Goal: Complete application form

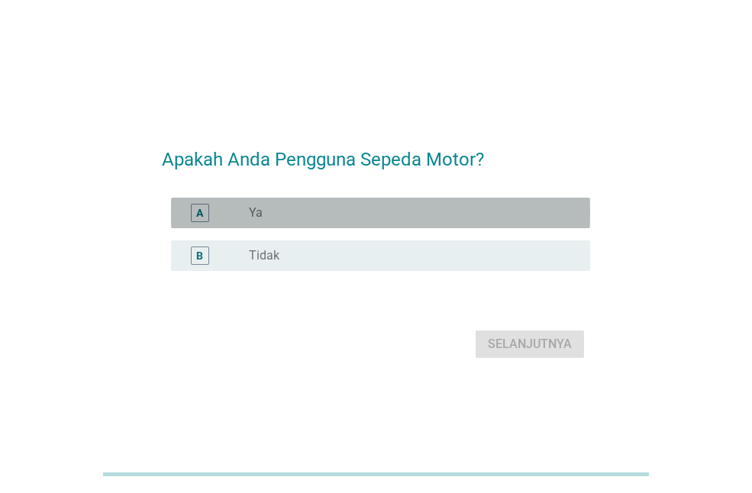
click at [317, 220] on div "radio_button_unchecked Ya" at bounding box center [407, 212] width 317 height 15
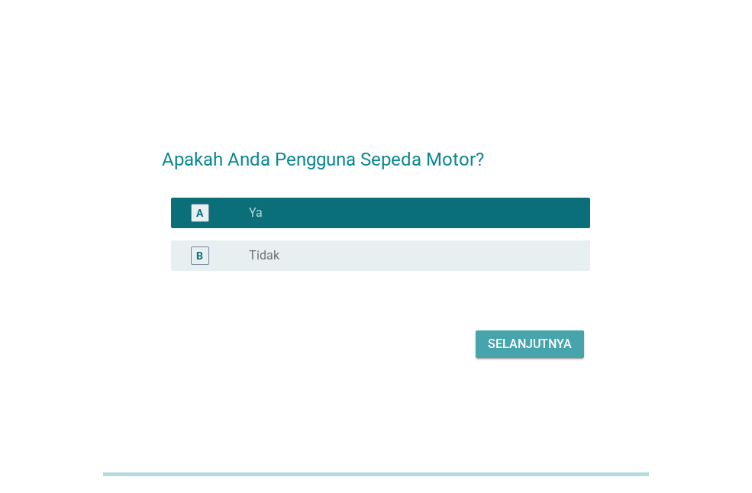
click at [506, 334] on button "Selanjutnya" at bounding box center [529, 343] width 108 height 27
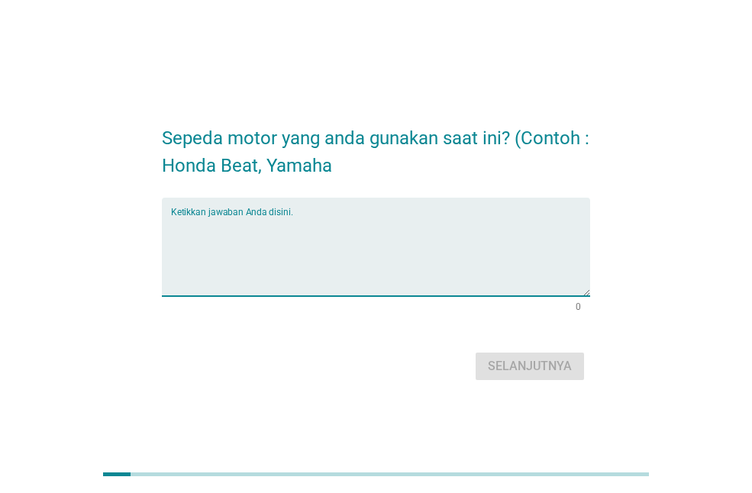
click at [350, 234] on textarea "Ketikkan jawaban Anda disini." at bounding box center [380, 256] width 419 height 80
type textarea "honda vario"
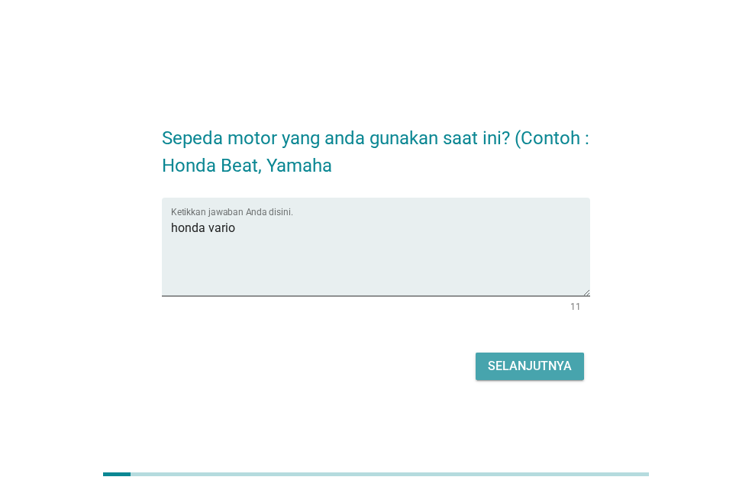
click at [500, 361] on div "Selanjutnya" at bounding box center [530, 366] width 84 height 18
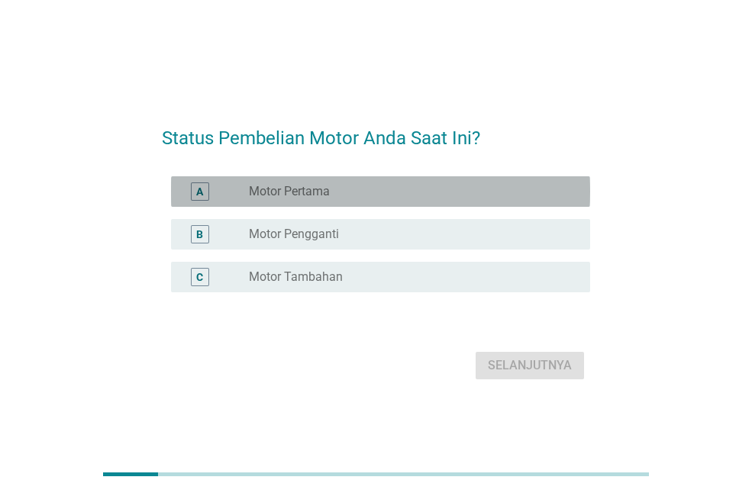
click at [379, 195] on div "radio_button_unchecked Motor Pertama" at bounding box center [407, 191] width 317 height 15
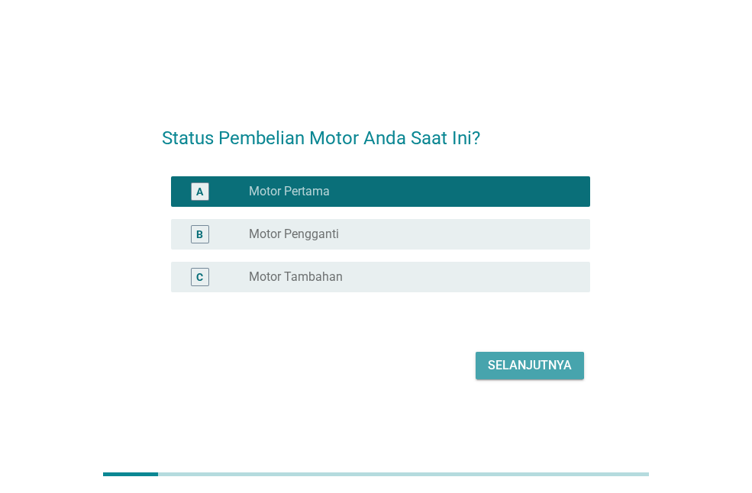
click at [508, 360] on div "Selanjutnya" at bounding box center [530, 365] width 84 height 18
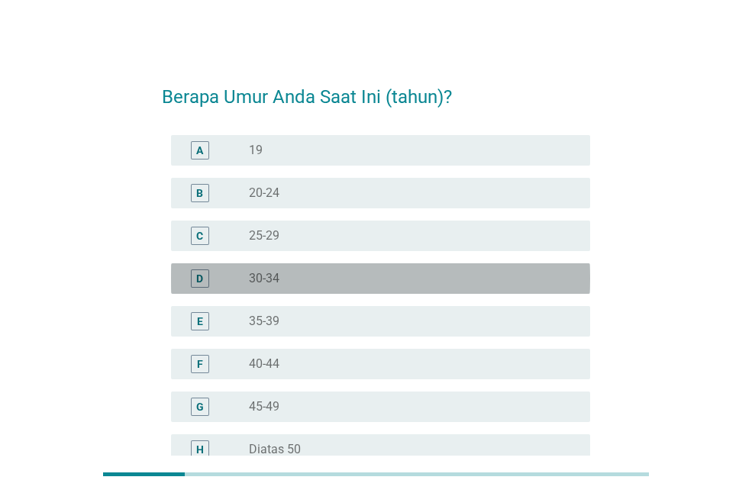
click at [330, 272] on div "radio_button_unchecked 30-34" at bounding box center [407, 278] width 317 height 15
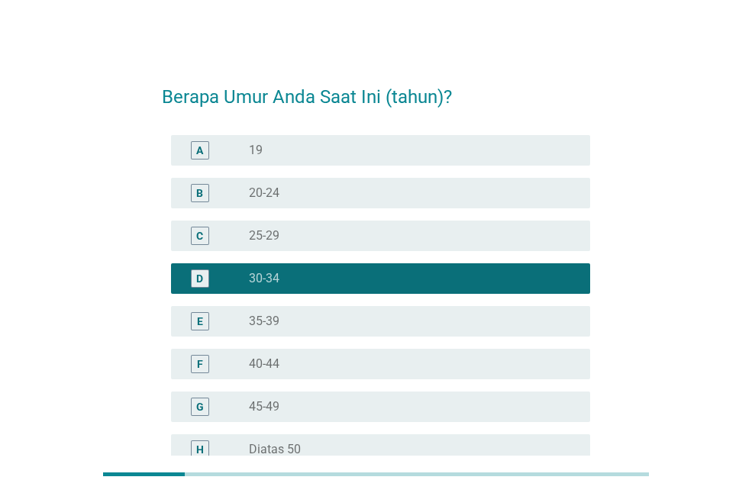
scroll to position [168, 0]
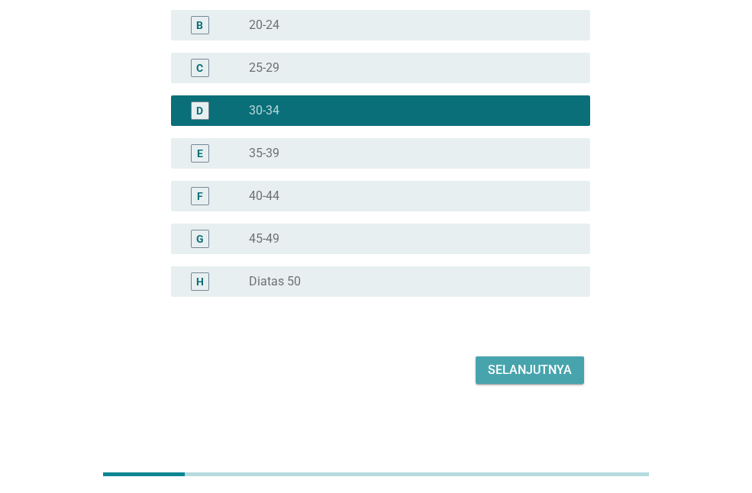
click at [556, 373] on div "Selanjutnya" at bounding box center [530, 370] width 84 height 18
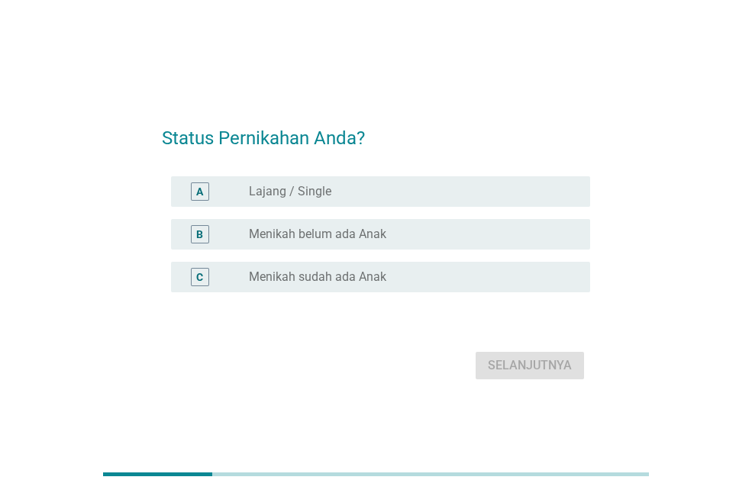
click at [374, 192] on div "radio_button_unchecked Lajang / Single" at bounding box center [407, 191] width 317 height 15
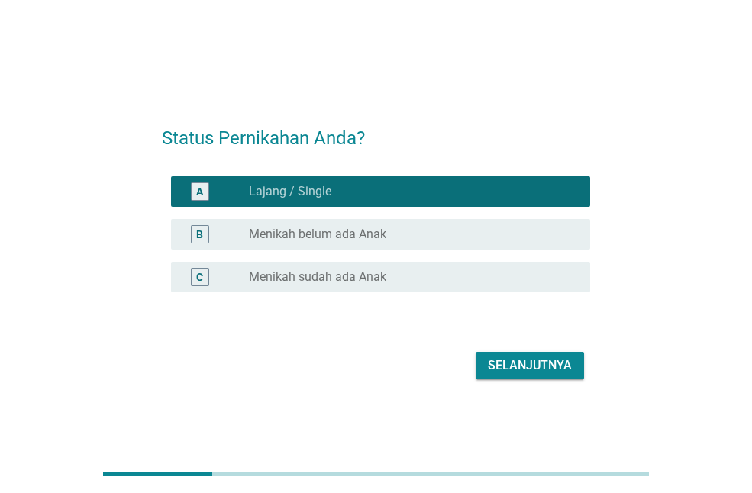
click at [520, 364] on div "Selanjutnya" at bounding box center [530, 365] width 84 height 18
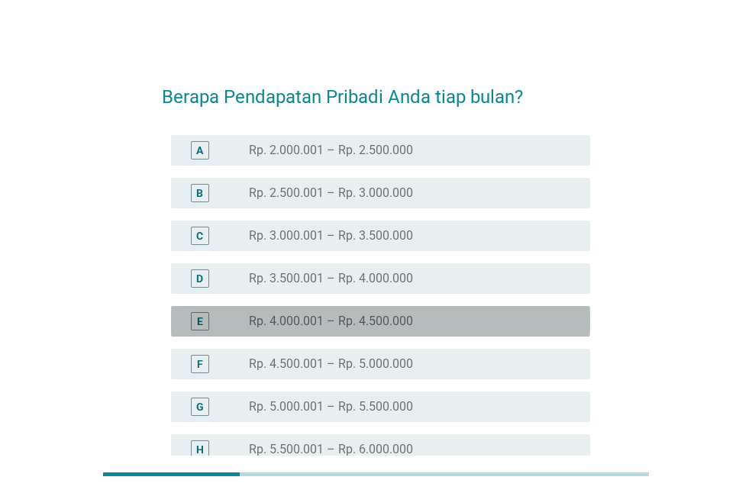
click at [351, 324] on label "Rp. 4.000.001 – Rp. 4.500.000" at bounding box center [331, 321] width 164 height 15
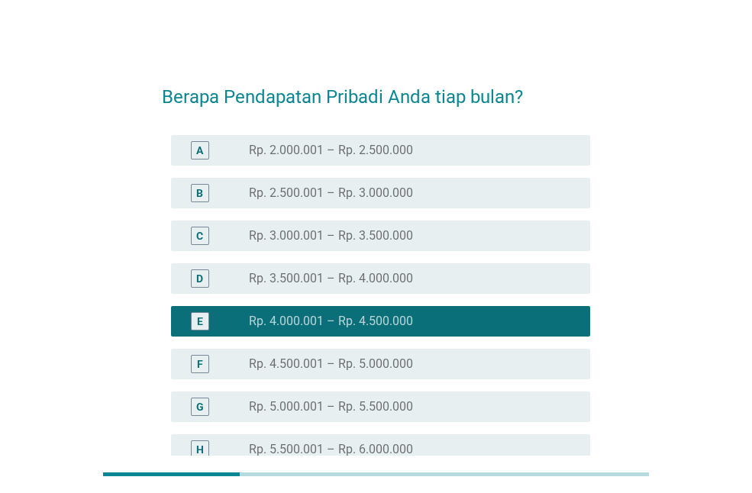
click at [470, 276] on div "radio_button_unchecked Rp. 3.500.001 – Rp. 4.000.000" at bounding box center [407, 278] width 317 height 15
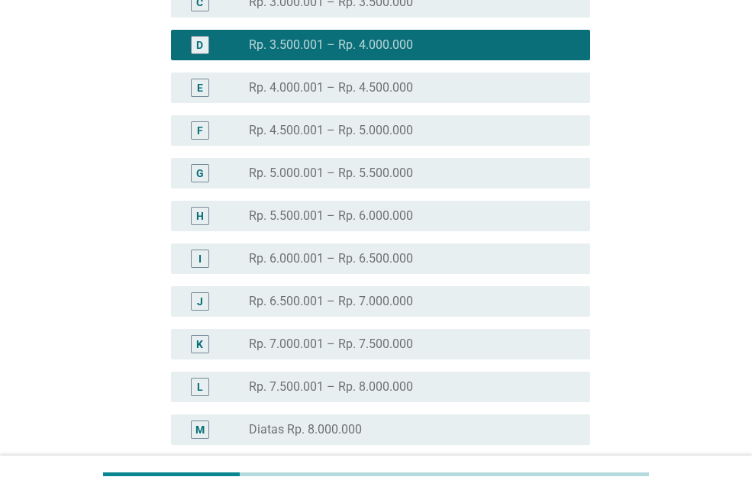
scroll to position [382, 0]
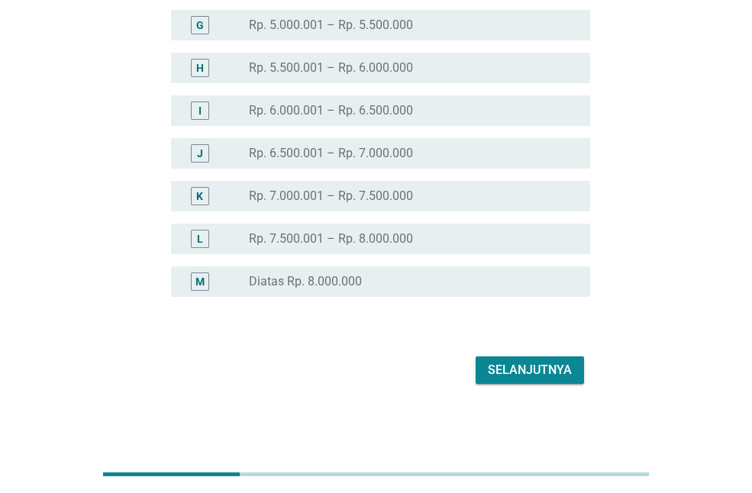
click at [562, 383] on div "Selanjutnya" at bounding box center [376, 370] width 428 height 37
click at [562, 383] on button "Selanjutnya" at bounding box center [529, 369] width 108 height 27
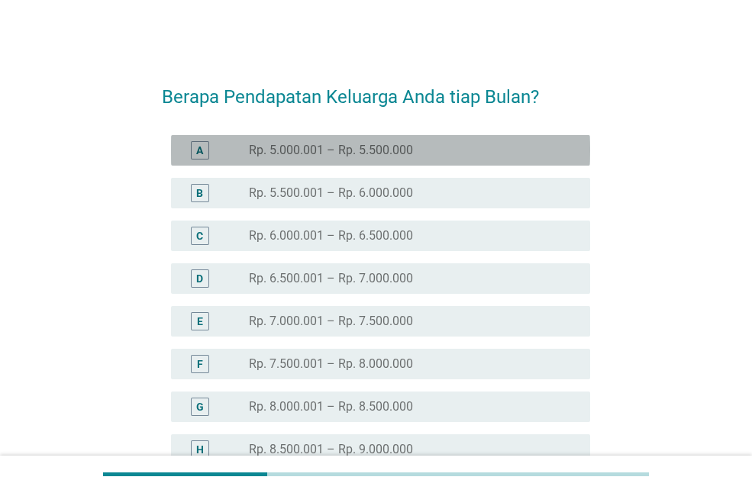
click at [367, 148] on label "Rp. 5.000.001 – Rp. 5.500.000" at bounding box center [331, 150] width 164 height 15
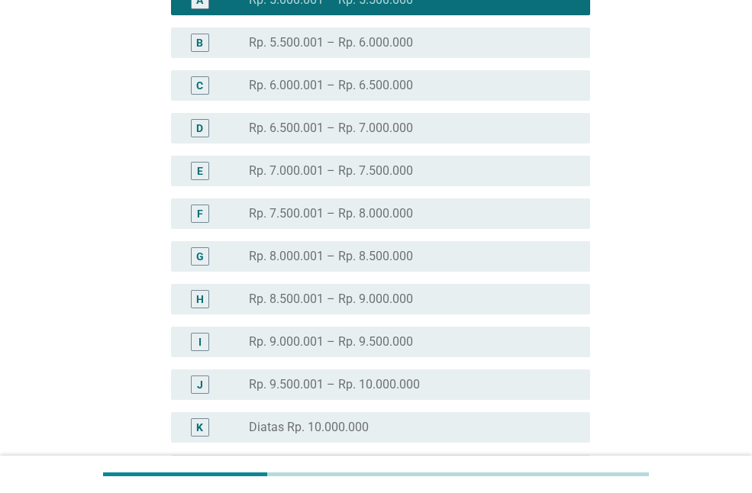
scroll to position [406, 0]
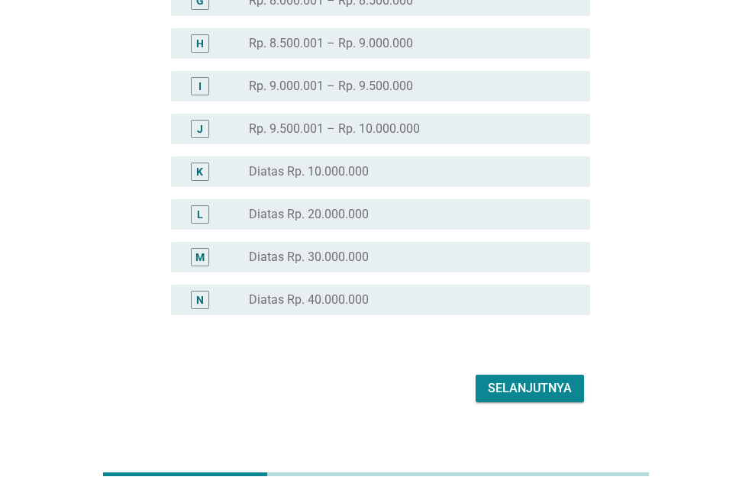
click at [554, 387] on div "Selanjutnya" at bounding box center [530, 388] width 84 height 18
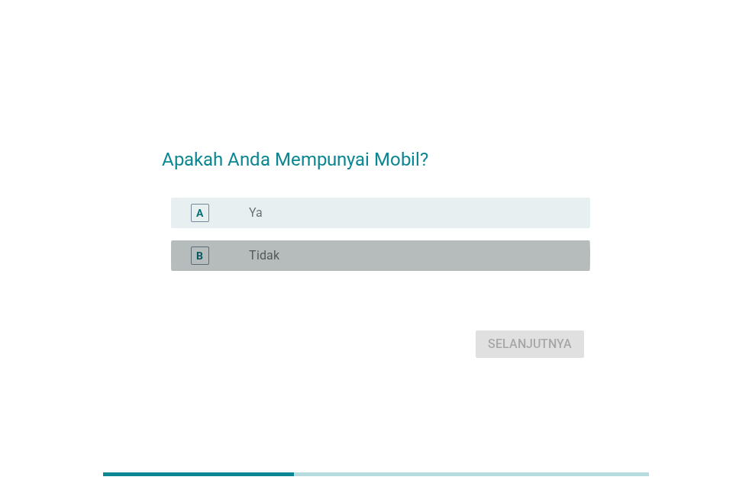
click at [352, 256] on div "radio_button_unchecked Tidak" at bounding box center [407, 255] width 317 height 15
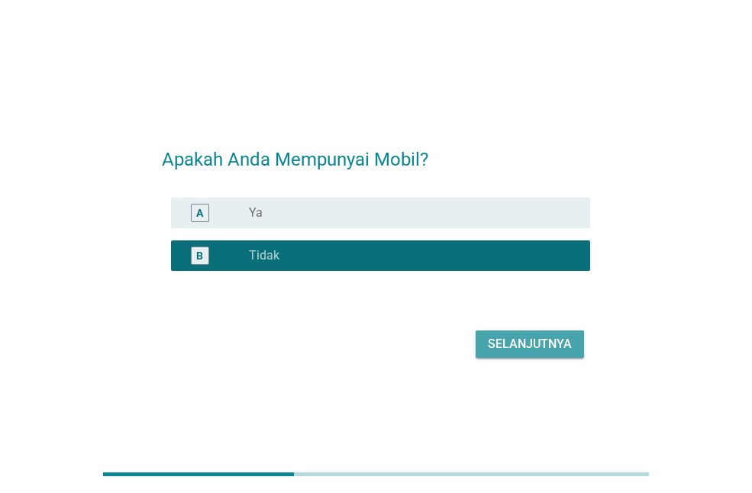
click at [514, 340] on div "Selanjutnya" at bounding box center [530, 344] width 84 height 18
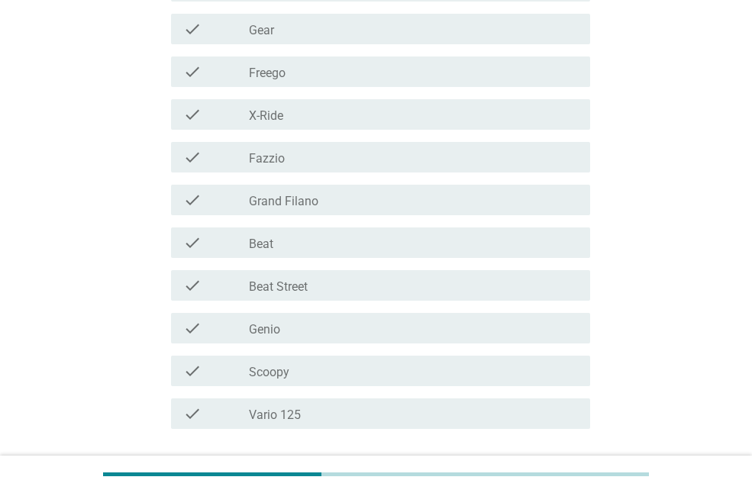
scroll to position [244, 0]
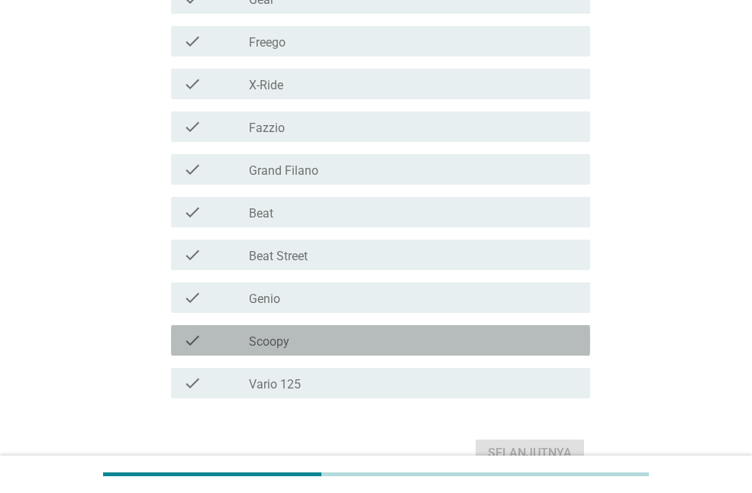
click at [298, 333] on div "check_box_outline_blank Scoopy" at bounding box center [413, 340] width 329 height 18
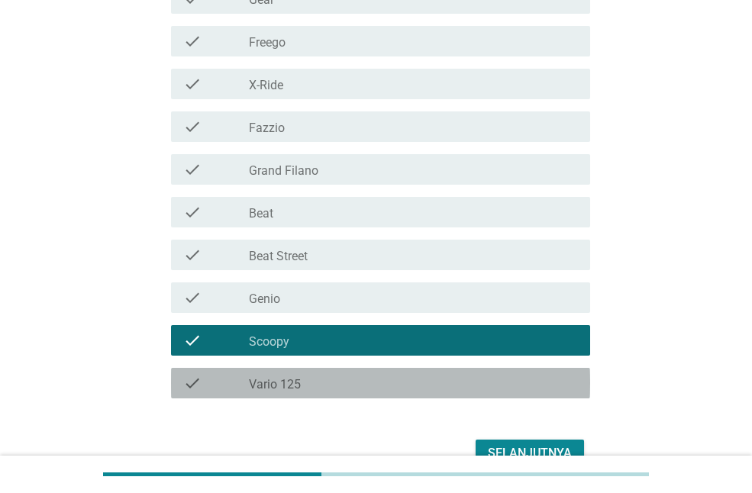
click at [301, 379] on div "check_box_outline_blank Vario 125" at bounding box center [413, 383] width 329 height 18
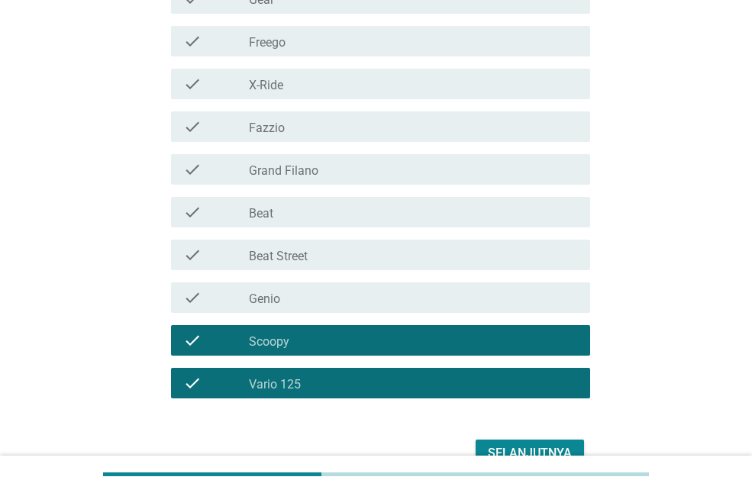
click at [436, 235] on div "check check_box_outline_blank Beat Street" at bounding box center [376, 255] width 428 height 43
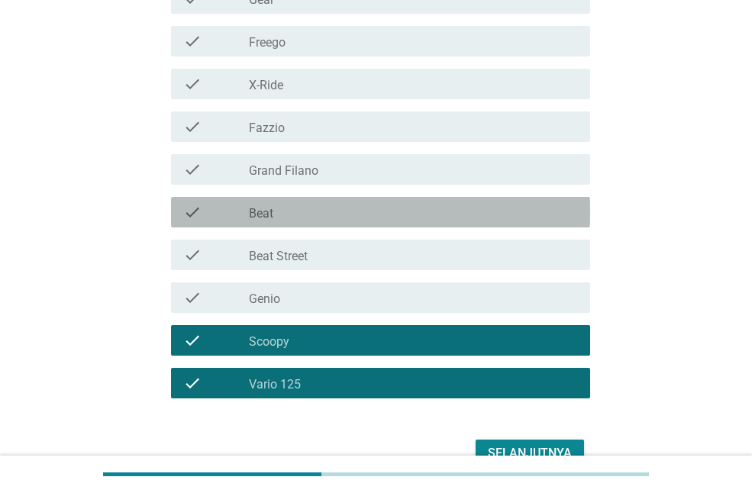
click at [431, 221] on div "check_box_outline_blank Beat" at bounding box center [413, 212] width 329 height 18
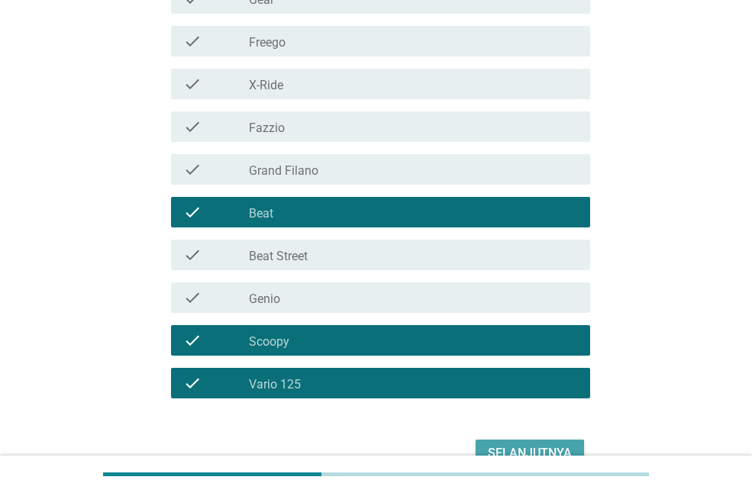
click at [501, 447] on div "Selanjutnya" at bounding box center [530, 453] width 84 height 18
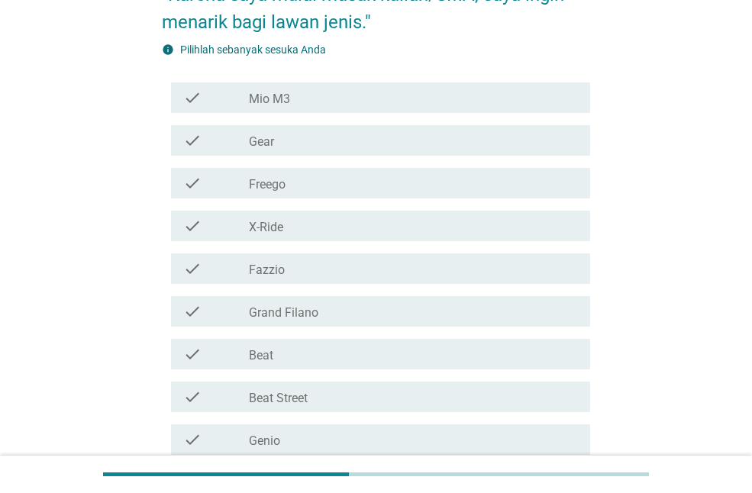
scroll to position [214, 0]
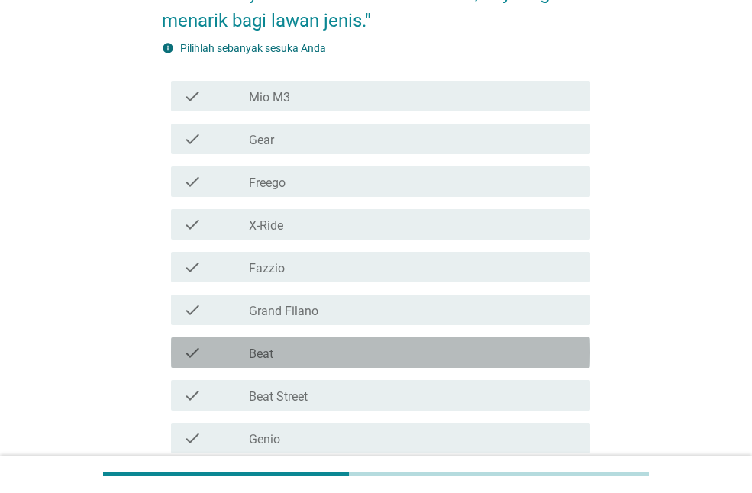
click at [284, 348] on div "check_box_outline_blank Beat" at bounding box center [413, 352] width 329 height 18
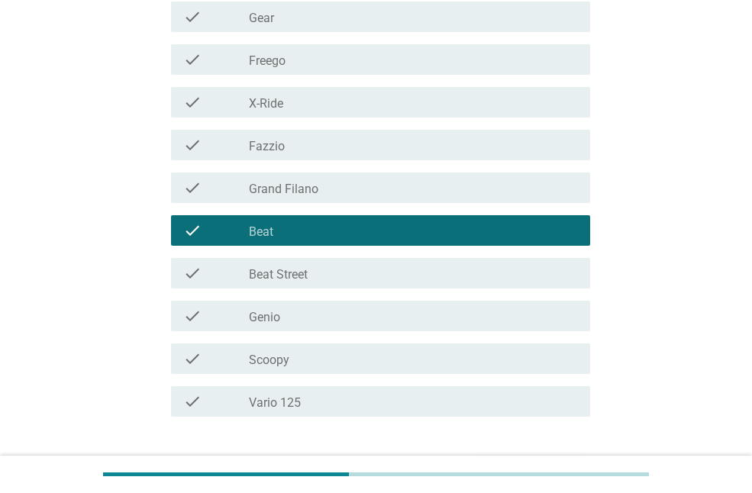
scroll to position [365, 0]
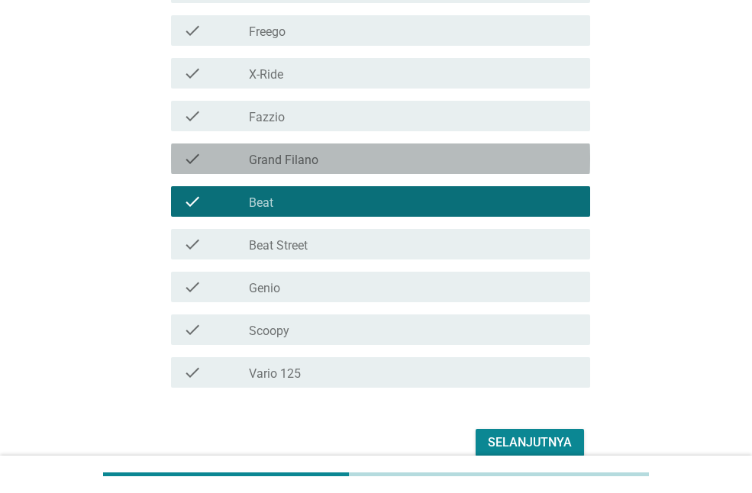
click at [498, 172] on div "check check_box_outline_blank Grand Filano" at bounding box center [380, 158] width 419 height 31
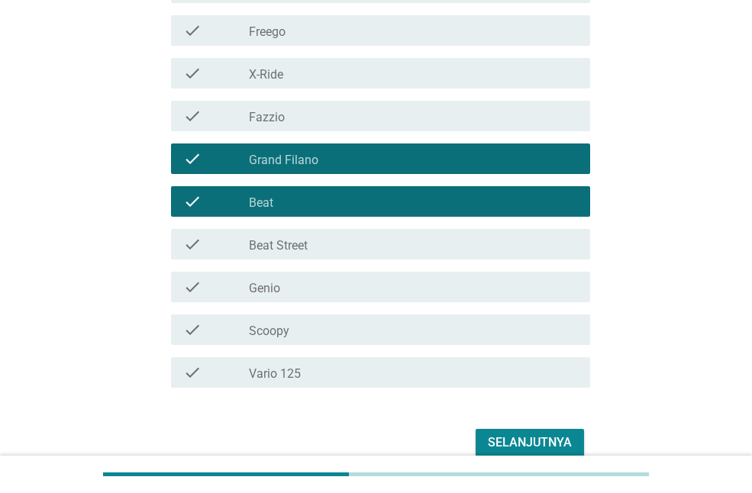
click at [455, 195] on div "check_box_outline_blank Beat" at bounding box center [413, 201] width 329 height 18
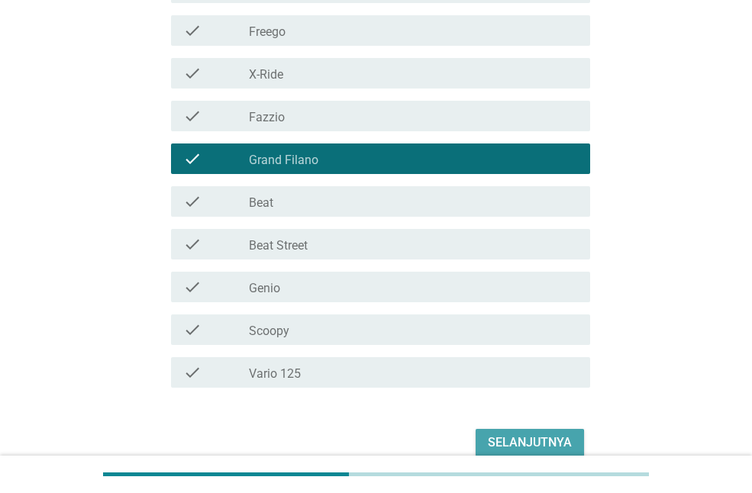
click at [502, 434] on div "Selanjutnya" at bounding box center [530, 442] width 84 height 18
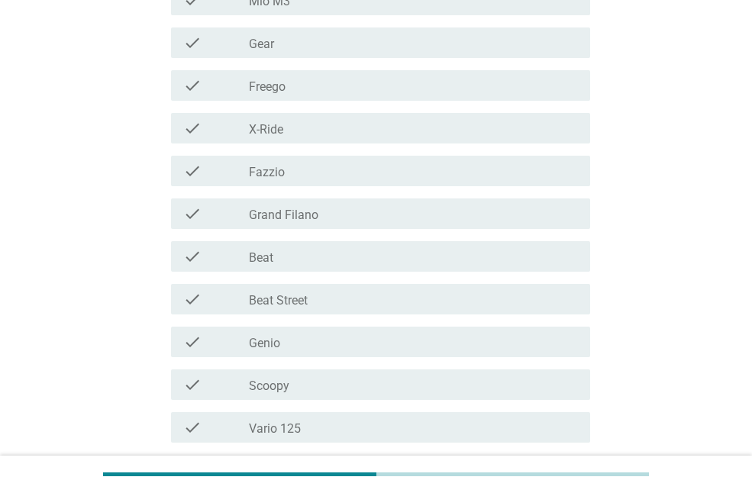
scroll to position [465, 0]
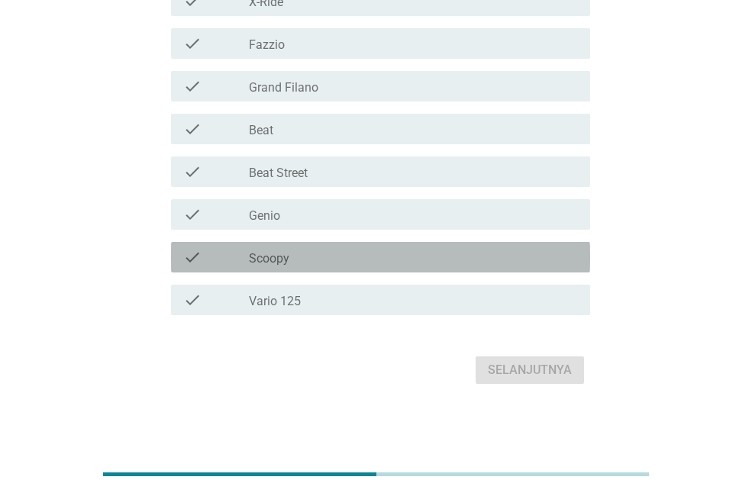
click at [297, 251] on div "check_box_outline_blank Scoopy" at bounding box center [413, 257] width 329 height 18
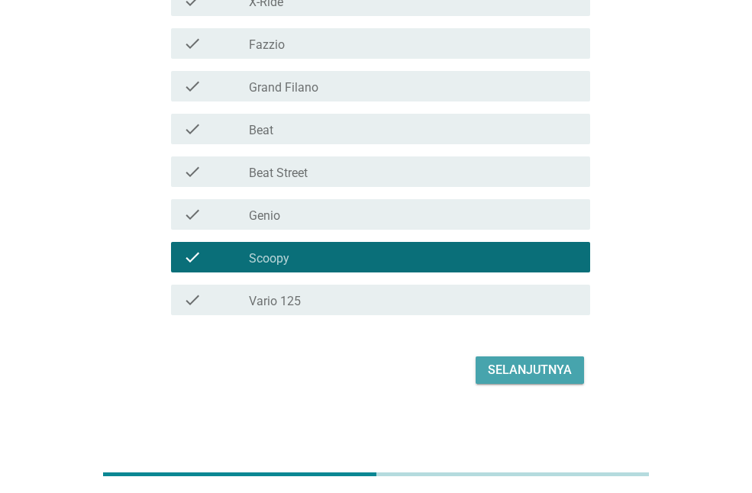
click at [507, 371] on div "Selanjutnya" at bounding box center [530, 370] width 84 height 18
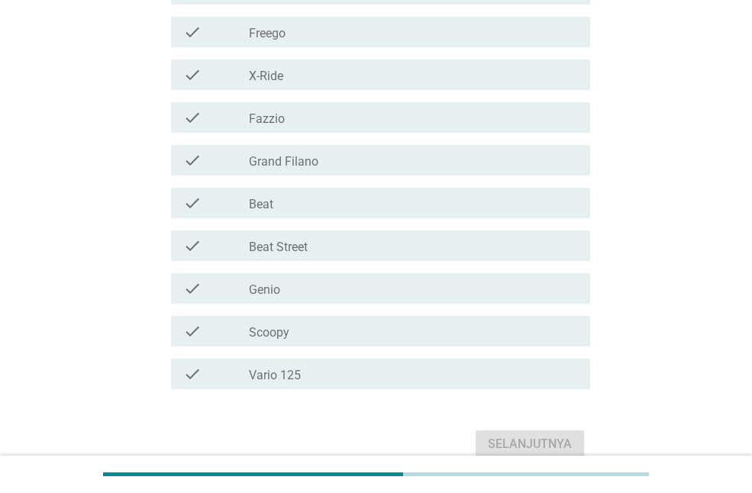
scroll to position [427, 0]
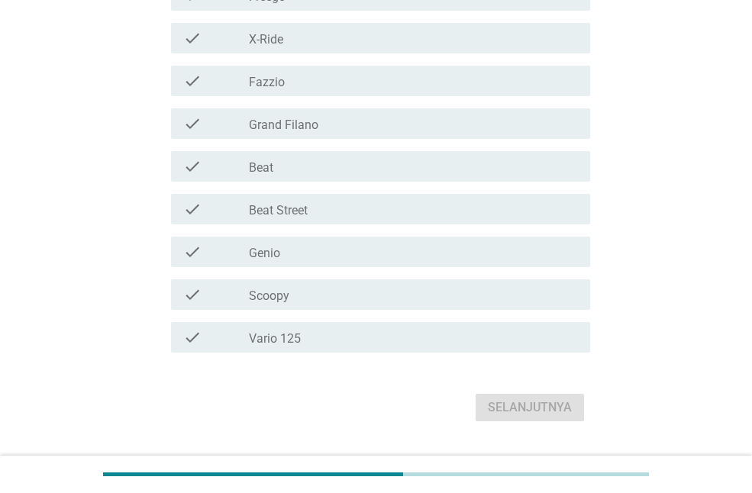
click at [321, 300] on div "check_box_outline_blank Scoopy" at bounding box center [413, 294] width 329 height 18
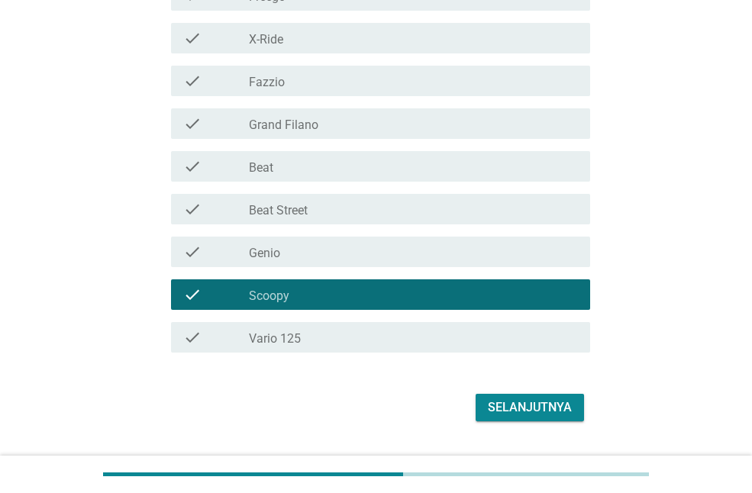
click at [311, 338] on div "check_box_outline_blank Vario 125" at bounding box center [413, 337] width 329 height 18
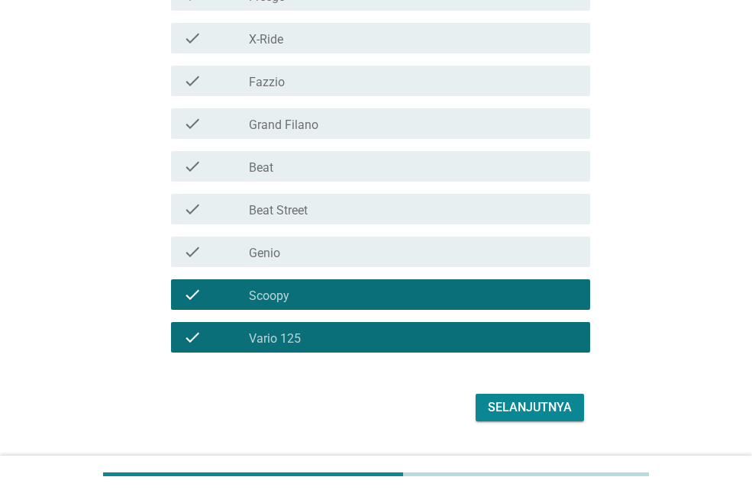
click at [334, 170] on div "check_box_outline_blank Beat" at bounding box center [413, 166] width 329 height 18
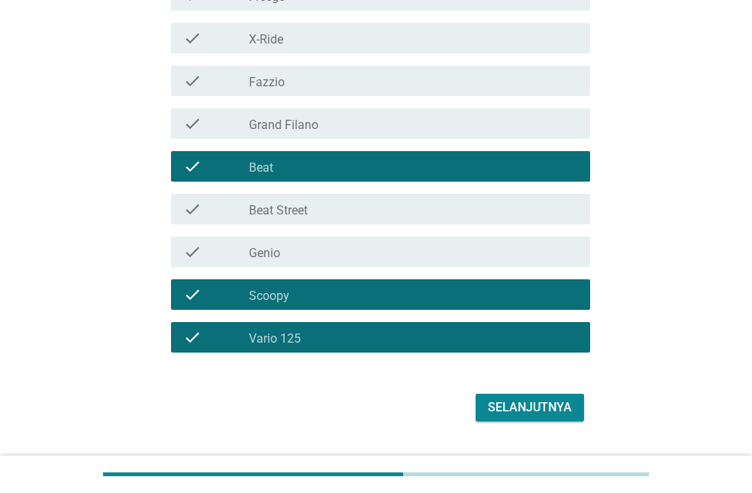
click at [537, 420] on button "Selanjutnya" at bounding box center [529, 407] width 108 height 27
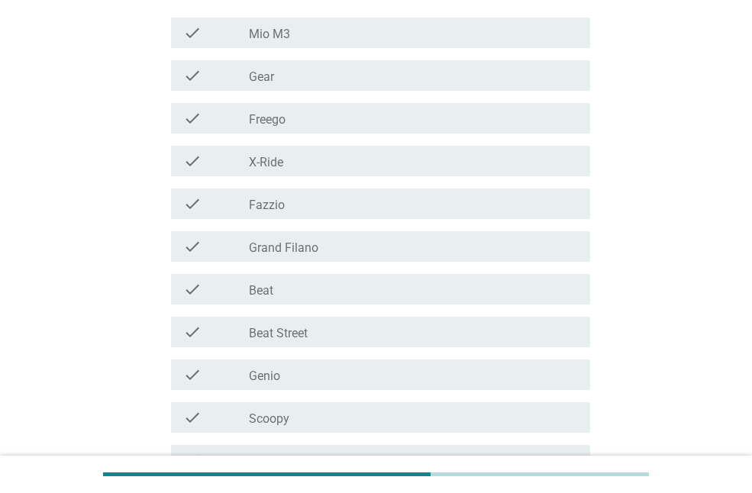
scroll to position [305, 0]
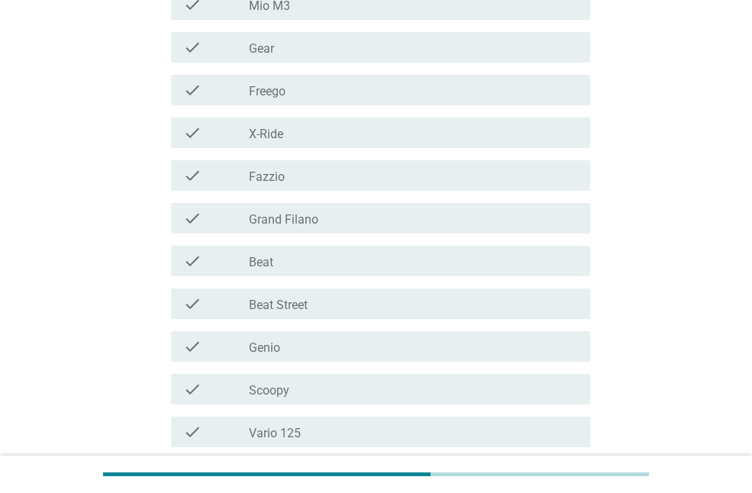
click at [294, 397] on div "check_box_outline_blank Scoopy" at bounding box center [413, 389] width 329 height 18
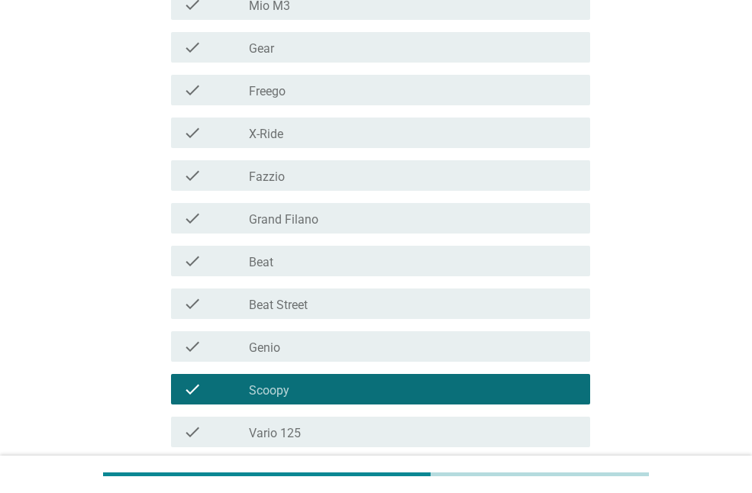
scroll to position [437, 0]
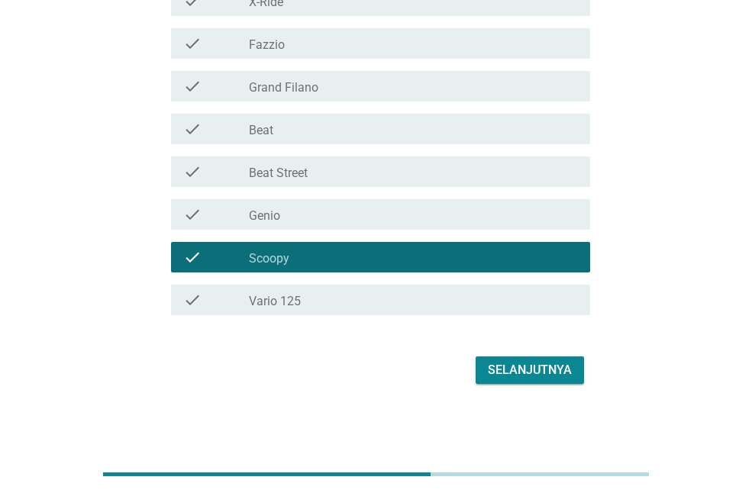
click at [356, 207] on div "check_box_outline_blank Genio" at bounding box center [413, 214] width 329 height 18
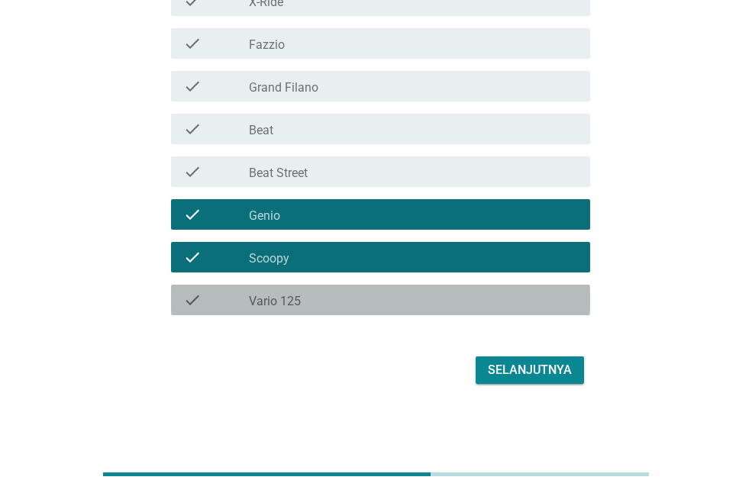
click at [346, 299] on div "check_box_outline_blank Vario 125" at bounding box center [413, 300] width 329 height 18
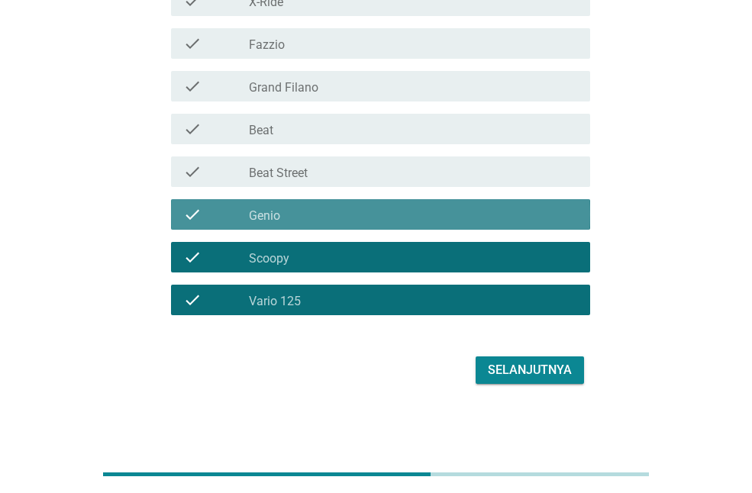
click at [327, 210] on div "check_box_outline_blank Genio" at bounding box center [413, 214] width 329 height 18
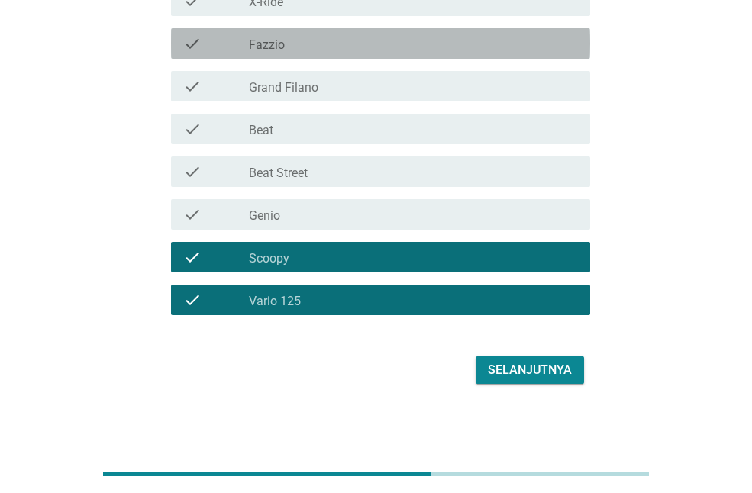
click at [328, 50] on div "check_box_outline_blank Fazzio" at bounding box center [413, 43] width 329 height 18
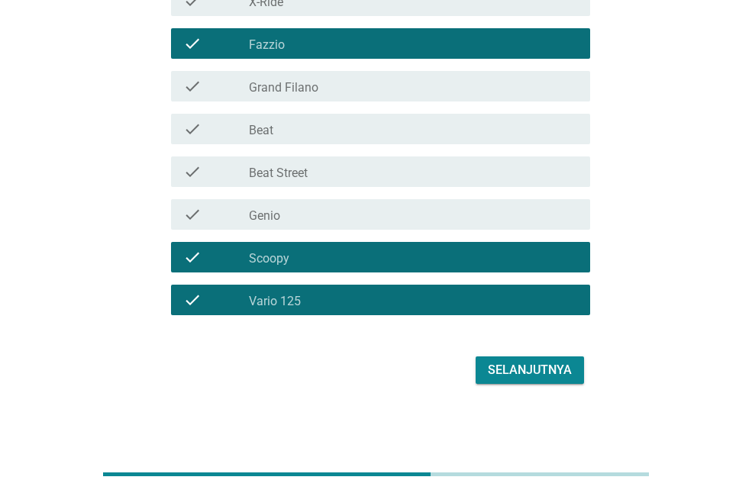
click at [408, 37] on div "check_box_outline_blank Fazzio" at bounding box center [413, 43] width 329 height 18
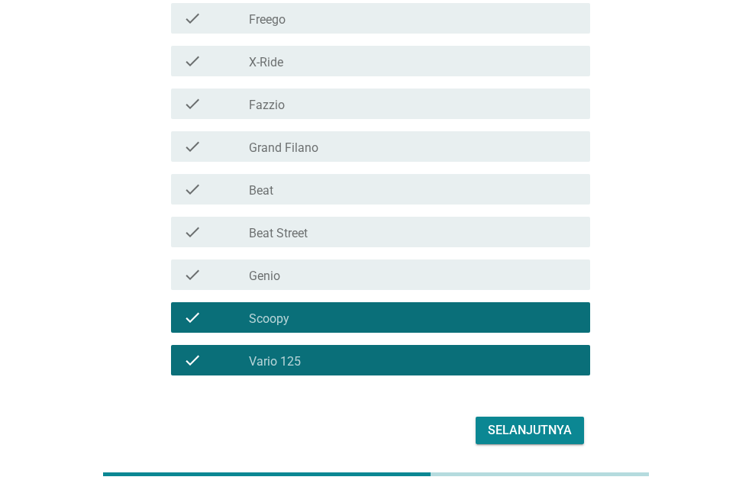
scroll to position [376, 0]
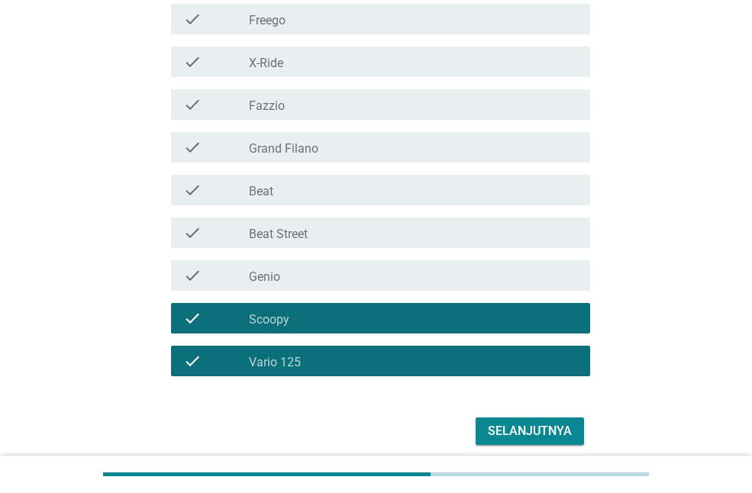
click at [384, 185] on div "check_box_outline_blank Beat" at bounding box center [413, 190] width 329 height 18
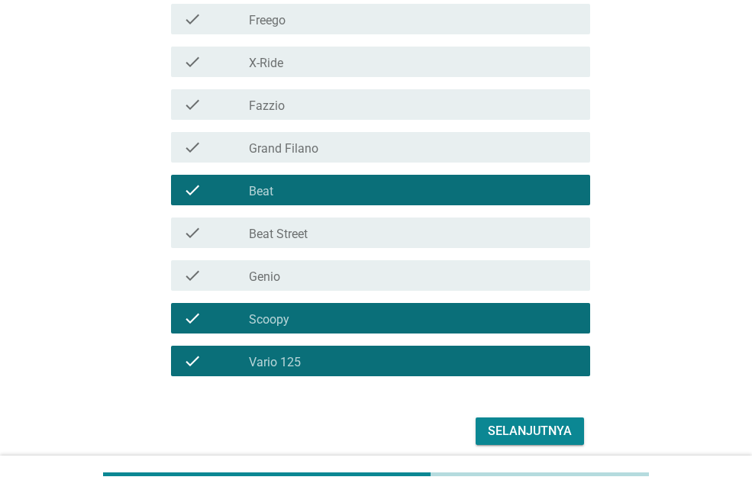
click at [513, 432] on div "Selanjutnya" at bounding box center [530, 431] width 84 height 18
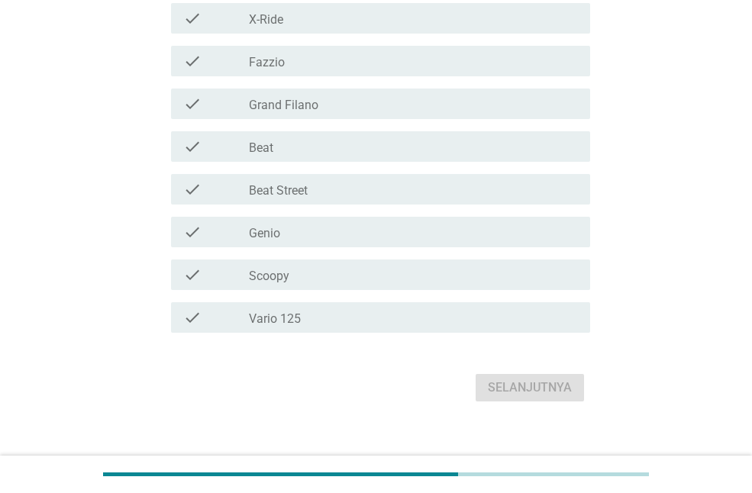
scroll to position [437, 0]
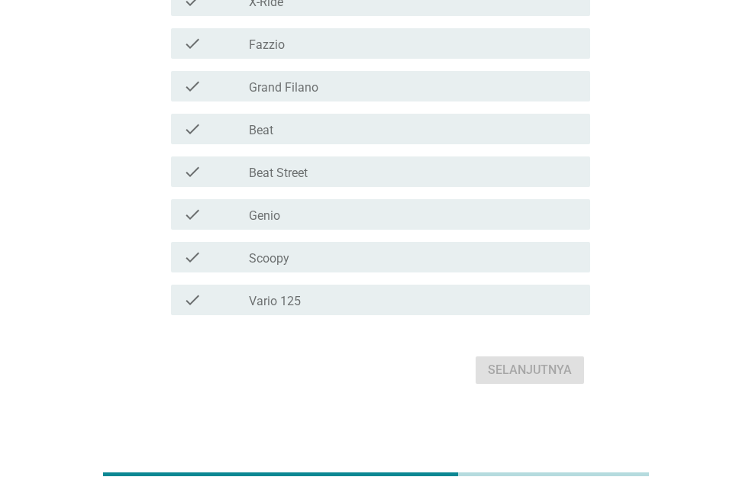
click at [359, 304] on div "check_box_outline_blank Vario 125" at bounding box center [413, 300] width 329 height 18
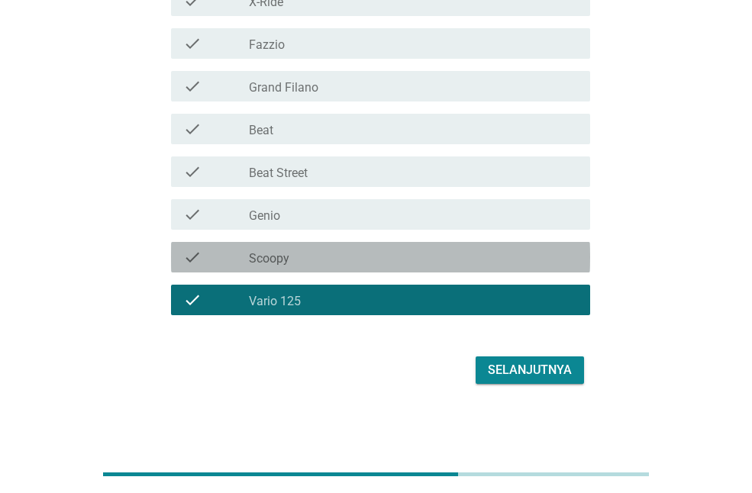
click at [342, 243] on div "check check_box_outline_blank Scoopy" at bounding box center [380, 257] width 419 height 31
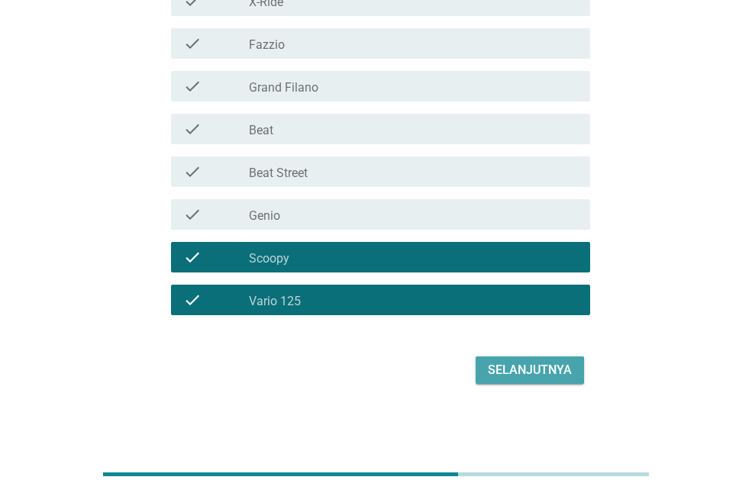
click at [519, 371] on div "Selanjutnya" at bounding box center [530, 370] width 84 height 18
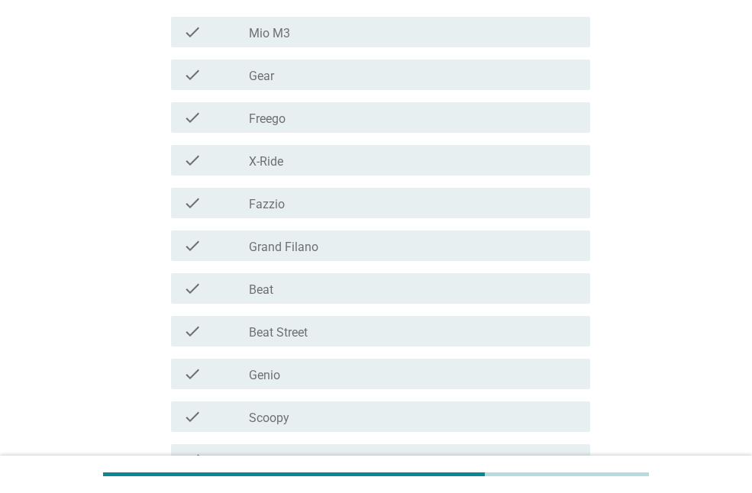
scroll to position [336, 0]
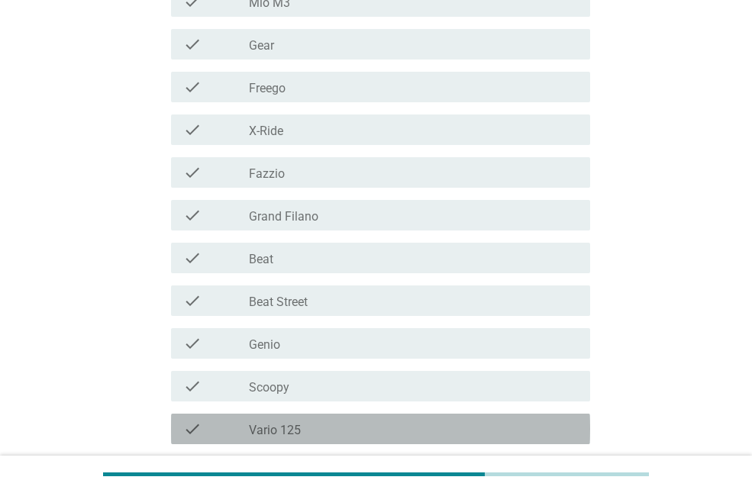
click at [306, 417] on div "check check_box_outline_blank Vario 125" at bounding box center [380, 429] width 419 height 31
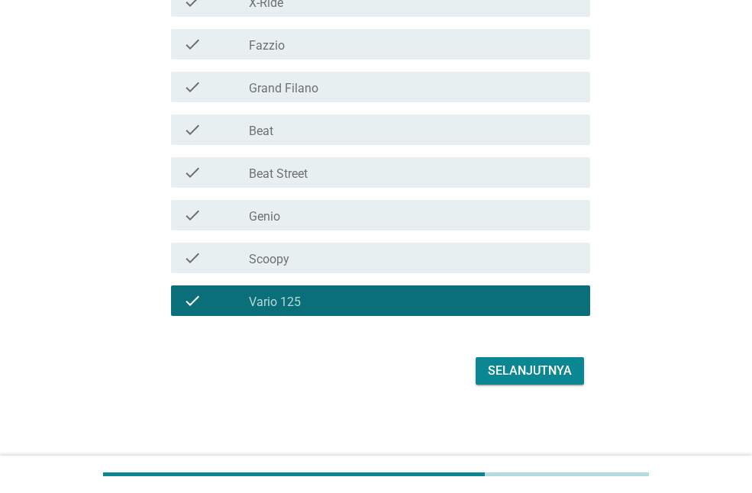
scroll to position [465, 0]
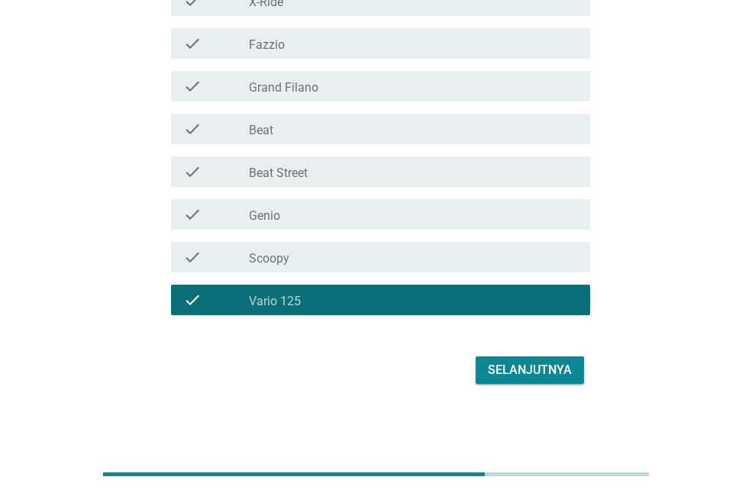
click at [529, 362] on div "Selanjutnya" at bounding box center [530, 370] width 84 height 18
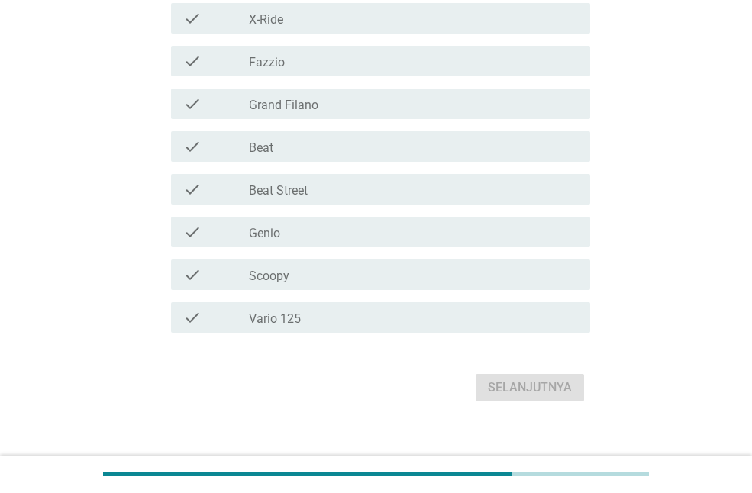
scroll to position [458, 0]
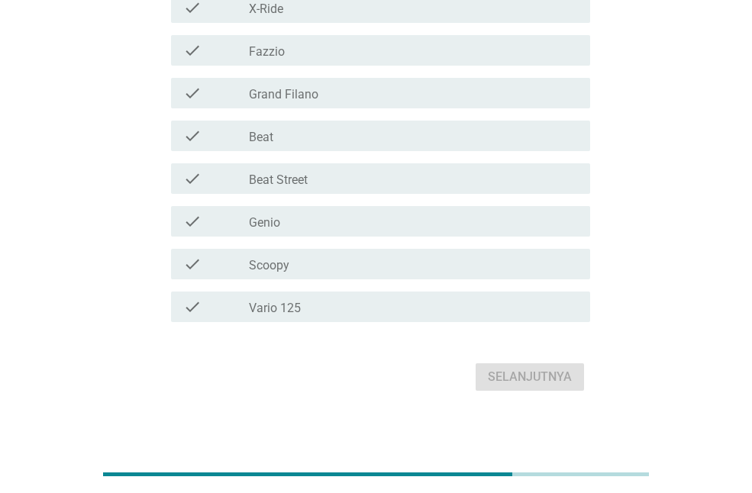
click at [446, 311] on div "check_box_outline_blank Vario 125" at bounding box center [413, 307] width 329 height 18
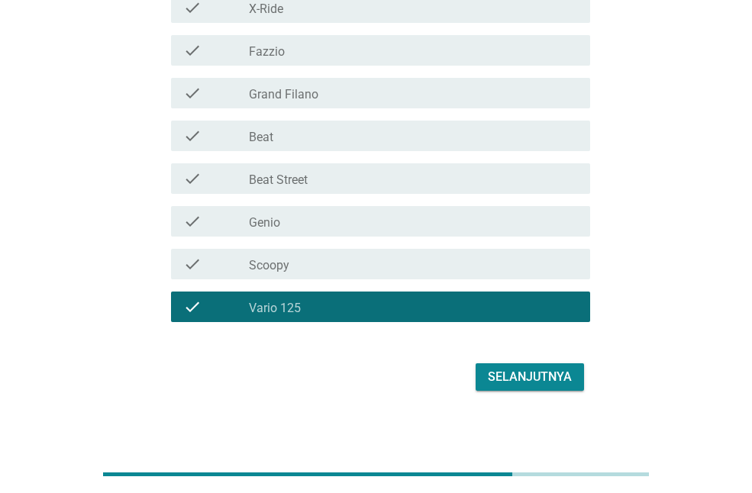
click at [424, 266] on div "check_box_outline_blank Scoopy" at bounding box center [413, 264] width 329 height 18
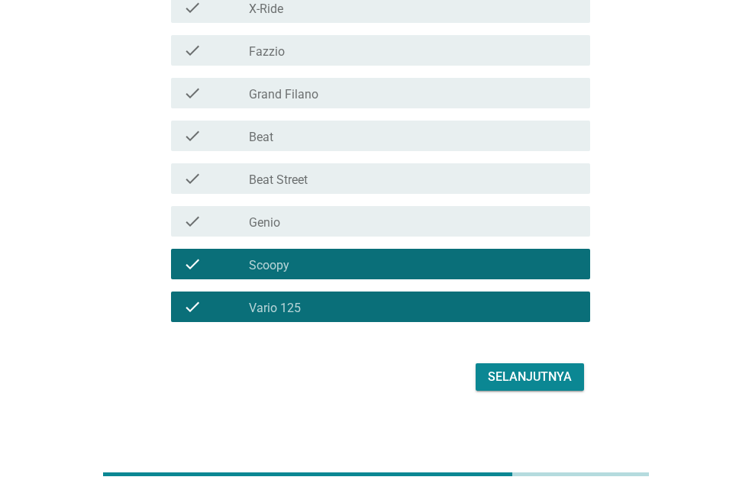
click at [405, 92] on div "check_box_outline_blank Grand Filano" at bounding box center [413, 93] width 329 height 18
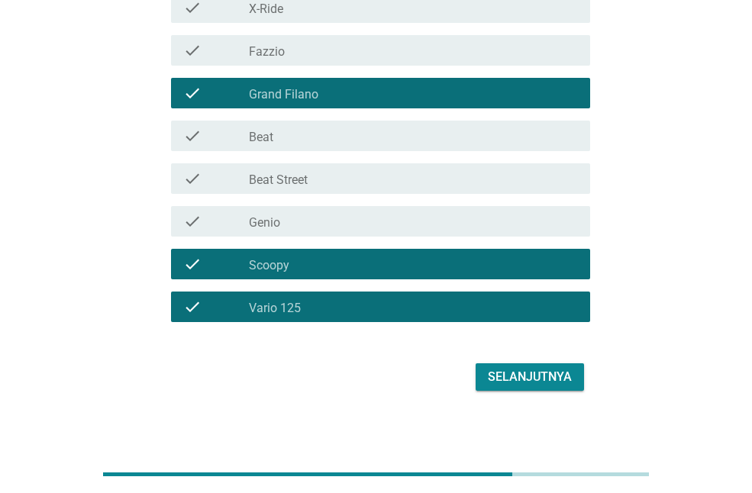
click at [513, 376] on div "Selanjutnya" at bounding box center [530, 377] width 84 height 18
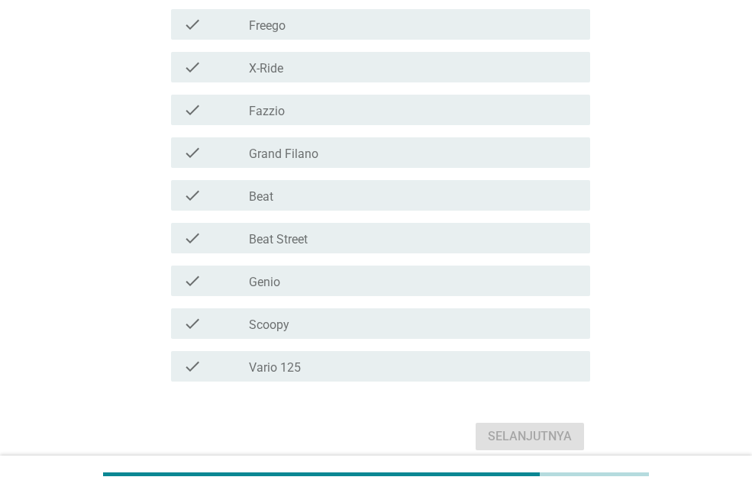
scroll to position [427, 0]
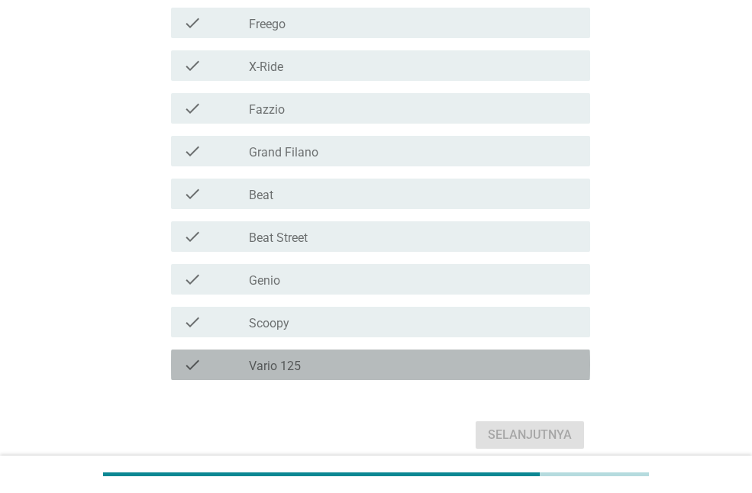
click at [475, 371] on div "check_box_outline_blank Vario 125" at bounding box center [413, 365] width 329 height 18
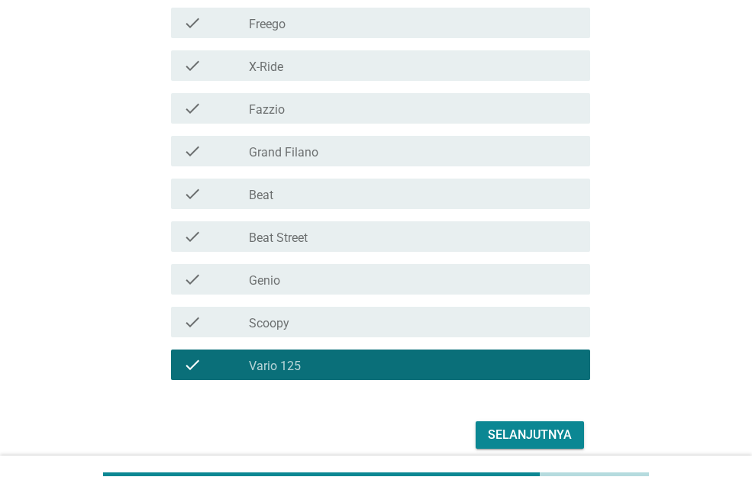
click at [523, 424] on button "Selanjutnya" at bounding box center [529, 434] width 108 height 27
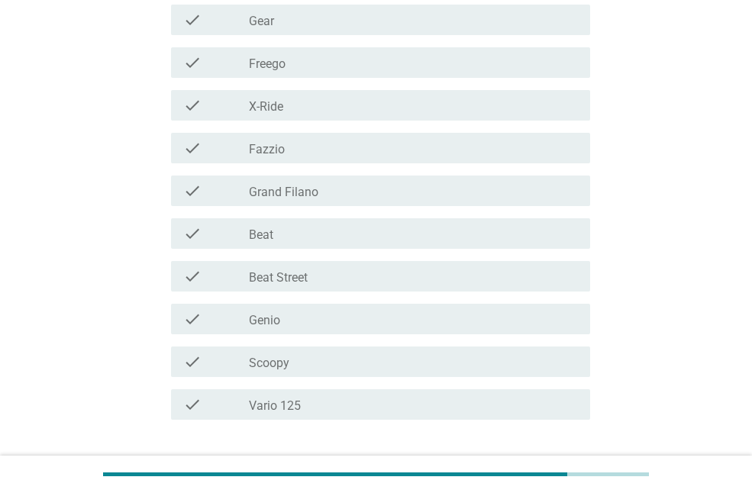
scroll to position [397, 0]
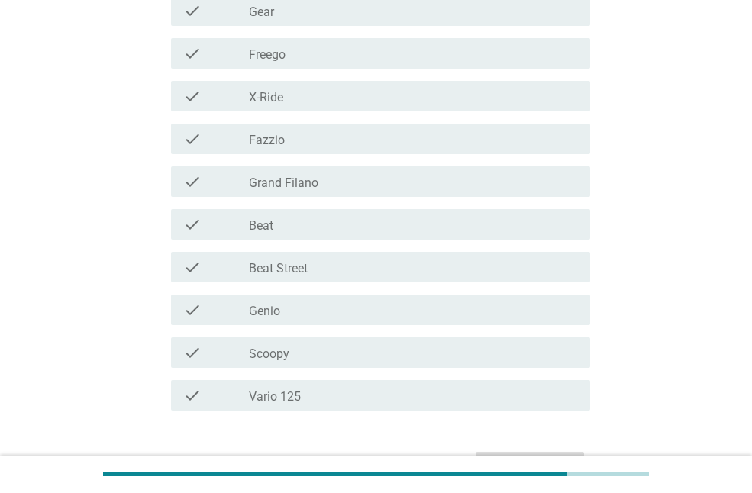
click at [469, 396] on div "check_box_outline_blank Vario 125" at bounding box center [413, 395] width 329 height 18
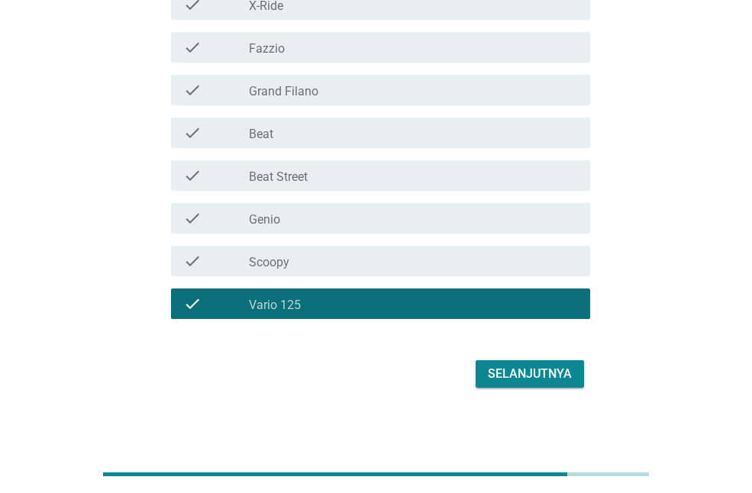
scroll to position [492, 0]
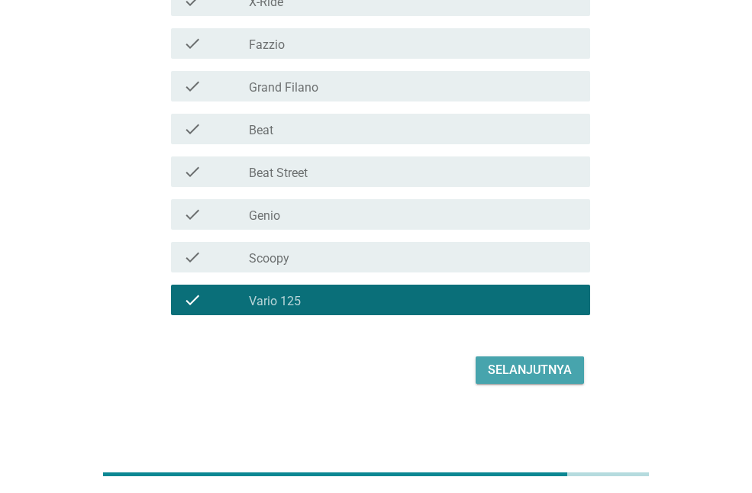
click at [523, 372] on div "Selanjutnya" at bounding box center [530, 370] width 84 height 18
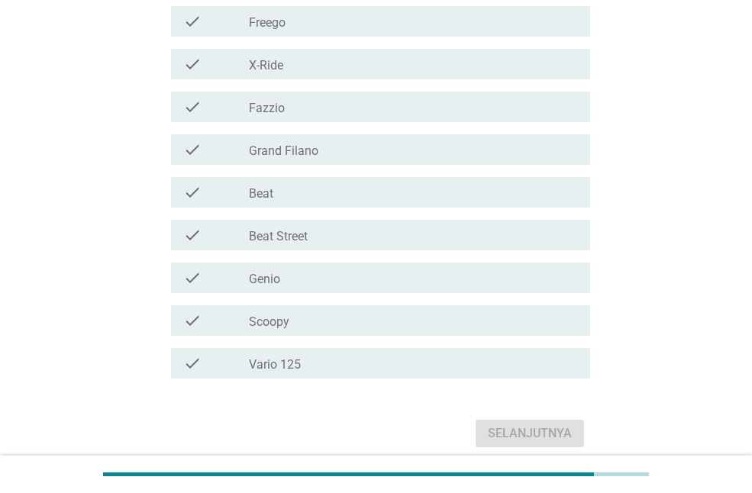
scroll to position [397, 0]
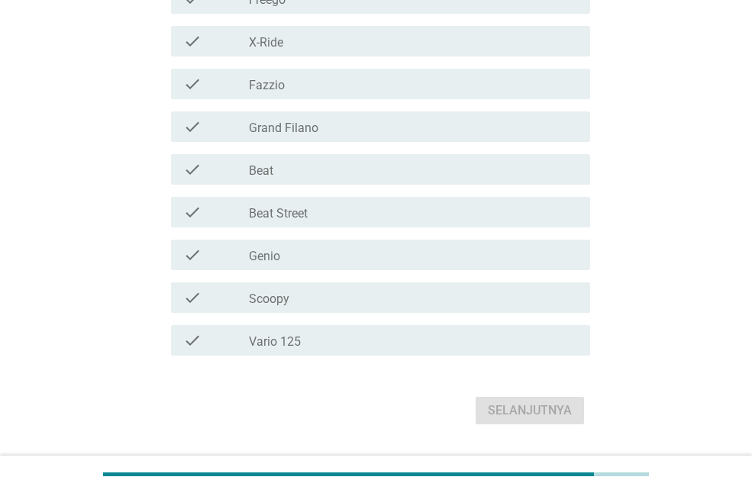
click at [495, 335] on div "check_box_outline_blank Vario 125" at bounding box center [413, 340] width 329 height 18
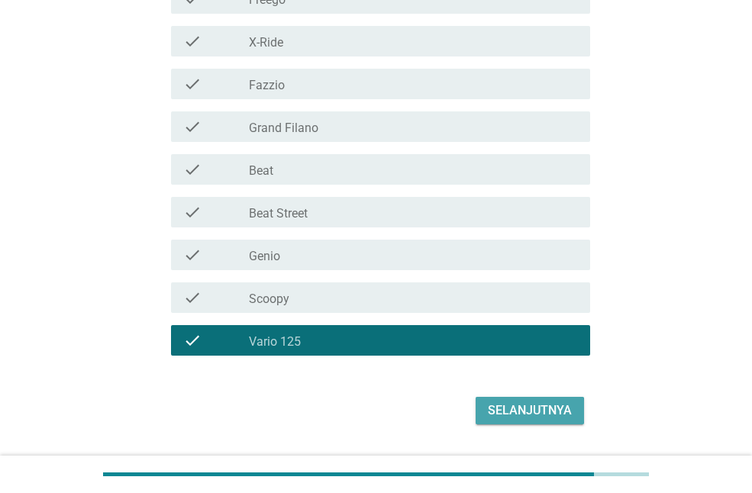
click at [530, 420] on button "Selanjutnya" at bounding box center [529, 410] width 108 height 27
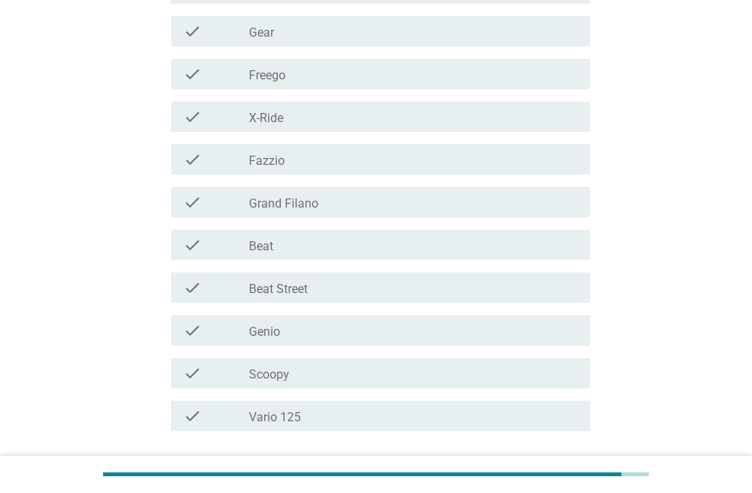
scroll to position [366, 0]
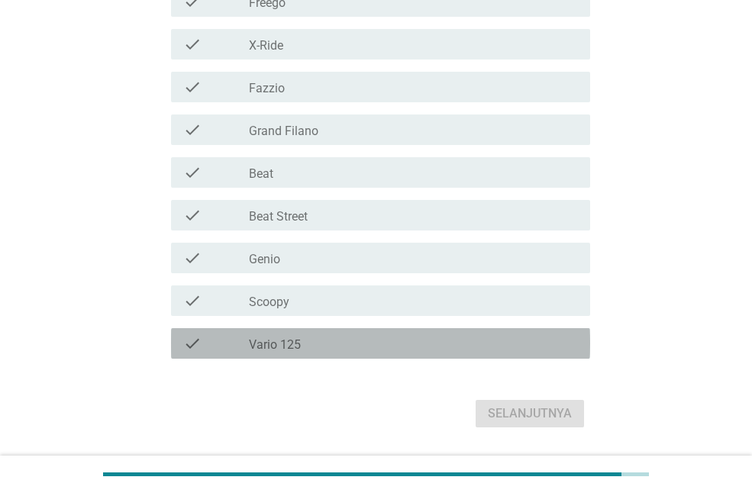
click at [459, 357] on div "check check_box_outline_blank Vario 125" at bounding box center [380, 343] width 419 height 31
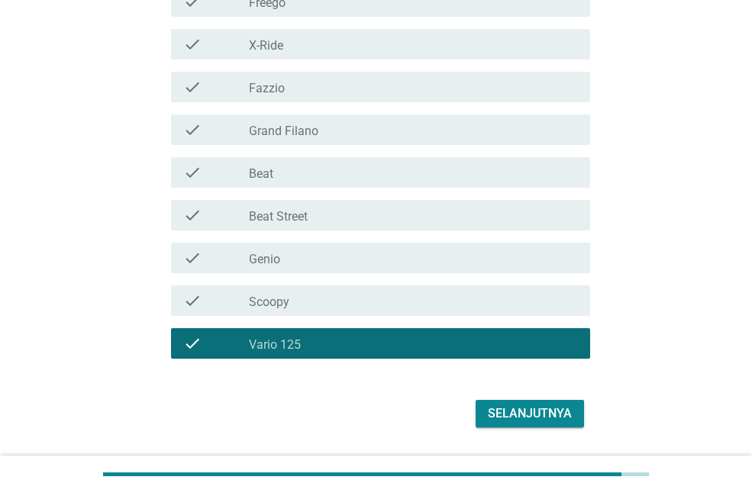
click at [429, 302] on div "check_box_outline_blank Scoopy" at bounding box center [413, 301] width 329 height 18
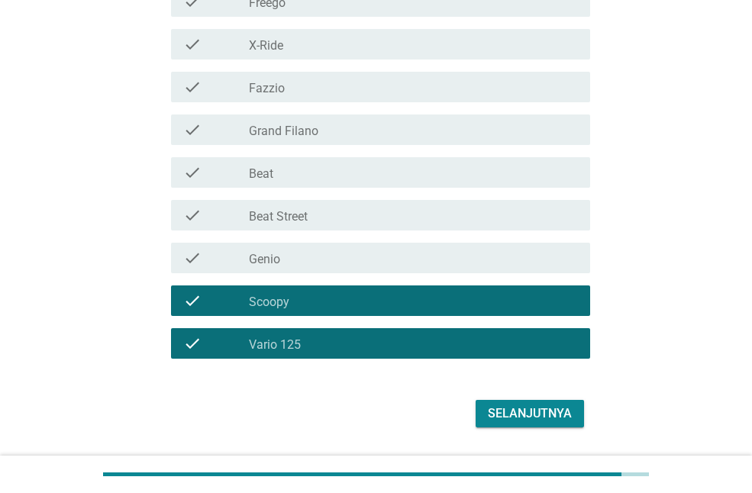
click at [400, 124] on div "check_box_outline_blank Grand Filano" at bounding box center [413, 130] width 329 height 18
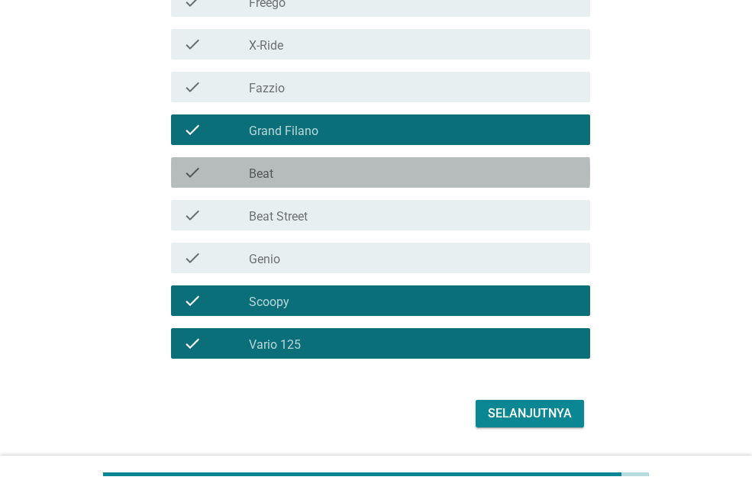
click at [401, 176] on div "check_box_outline_blank Beat" at bounding box center [413, 172] width 329 height 18
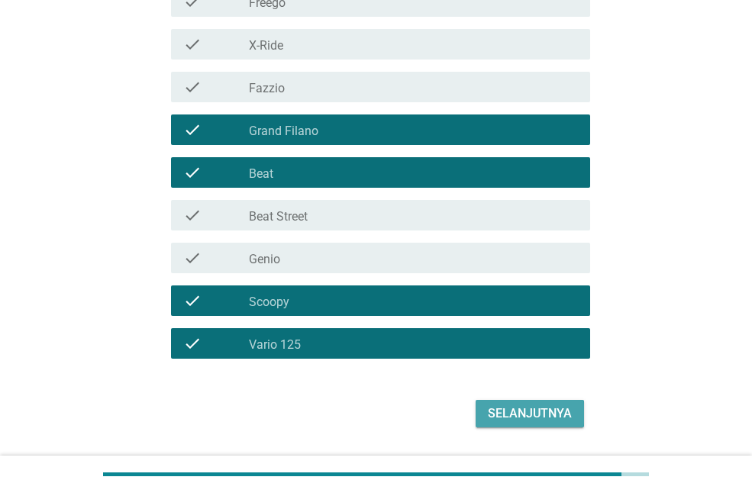
click at [512, 418] on div "Selanjutnya" at bounding box center [530, 413] width 84 height 18
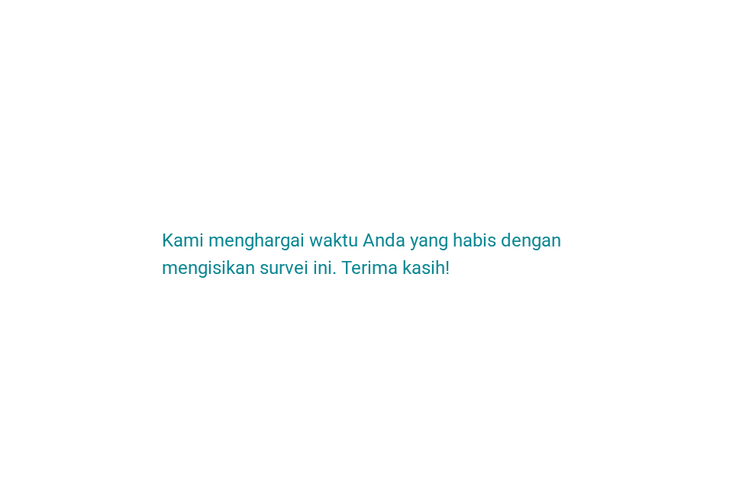
scroll to position [0, 0]
